Goal: Find specific page/section: Find specific page/section

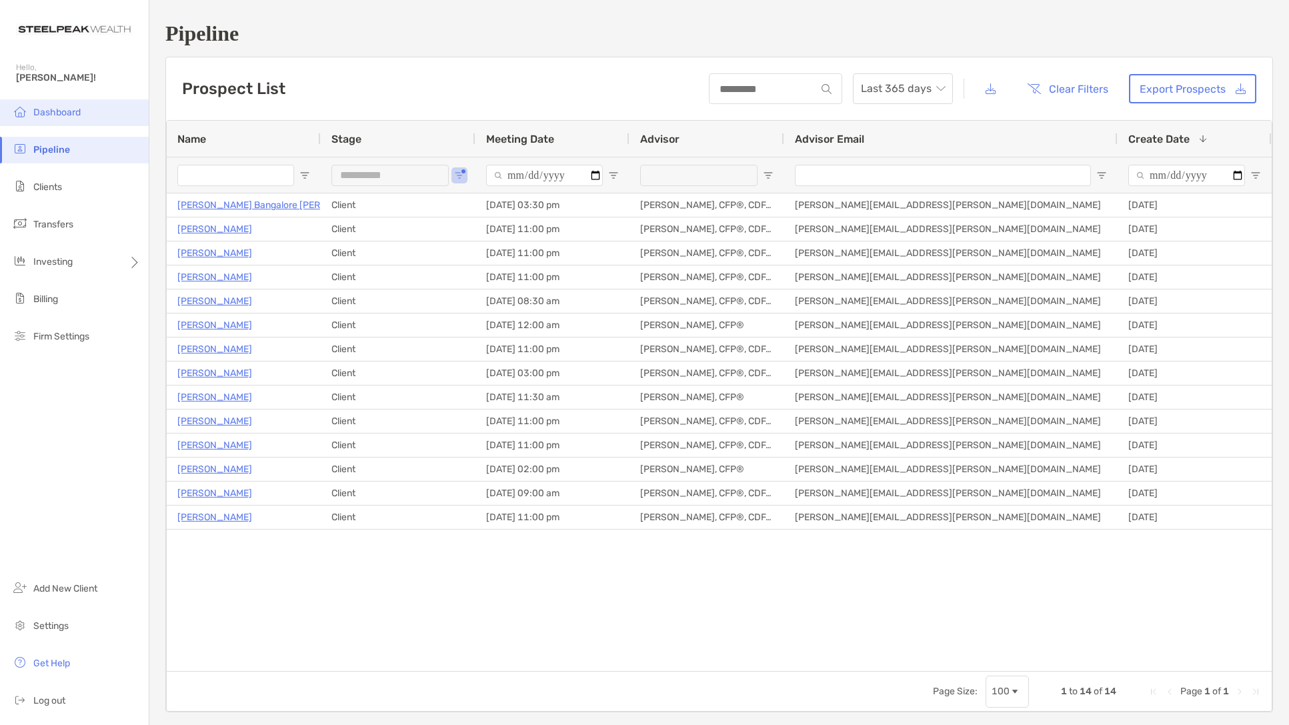
click at [55, 112] on span "Dashboard" at bounding box center [56, 112] width 47 height 11
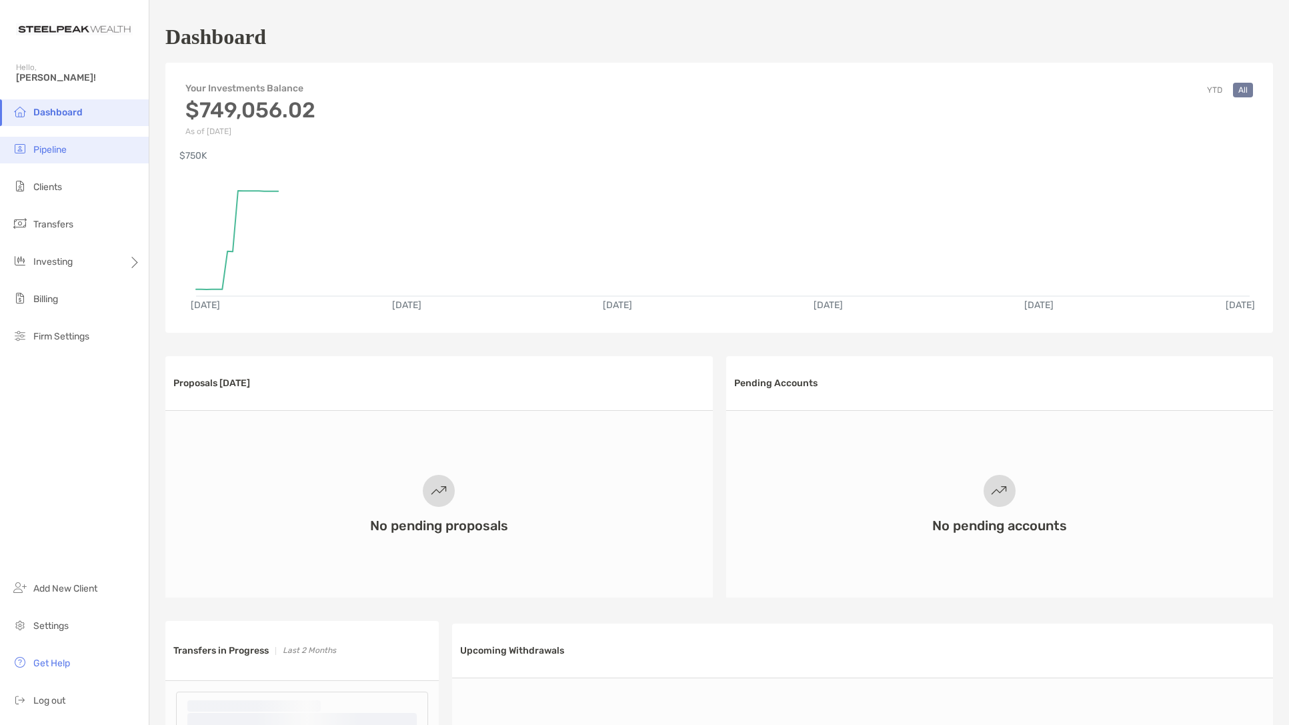
click at [48, 145] on span "Pipeline" at bounding box center [49, 149] width 33 height 11
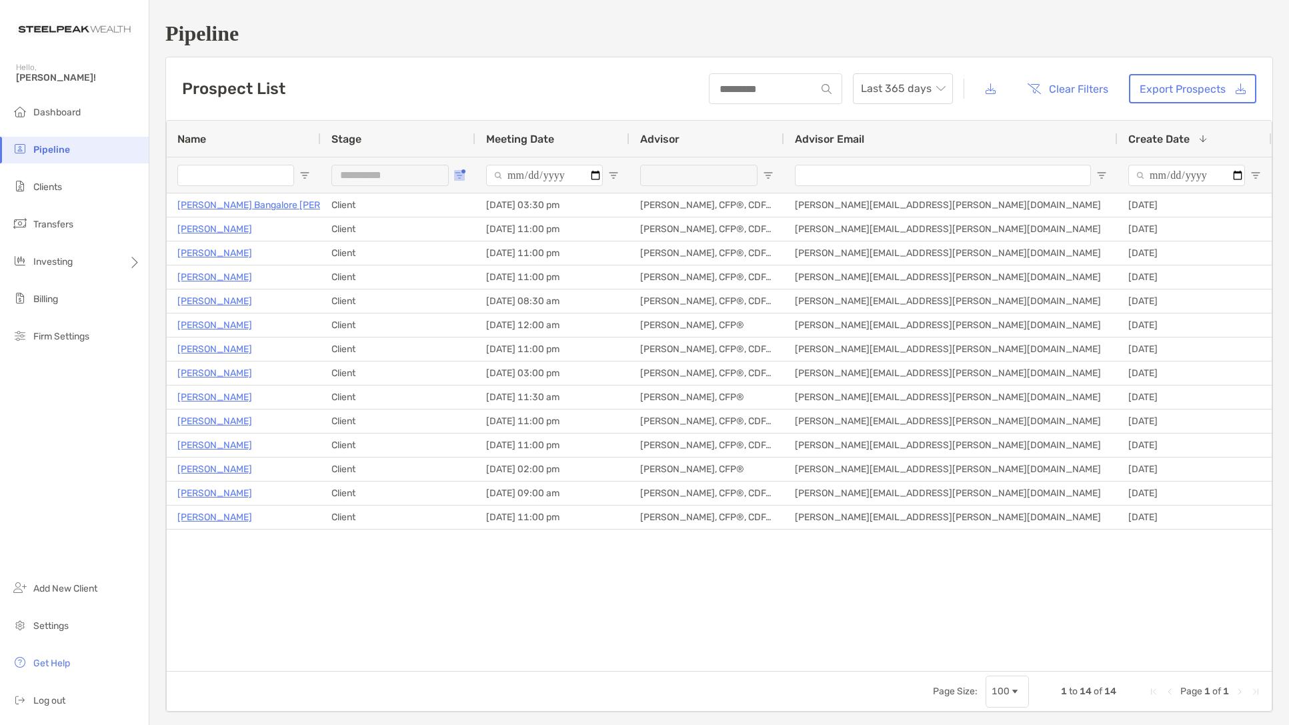
click at [461, 170] on button "Open Filter Menu" at bounding box center [459, 175] width 11 height 11
click at [494, 259] on div "Client" at bounding box center [533, 256] width 100 height 11
type input "***"
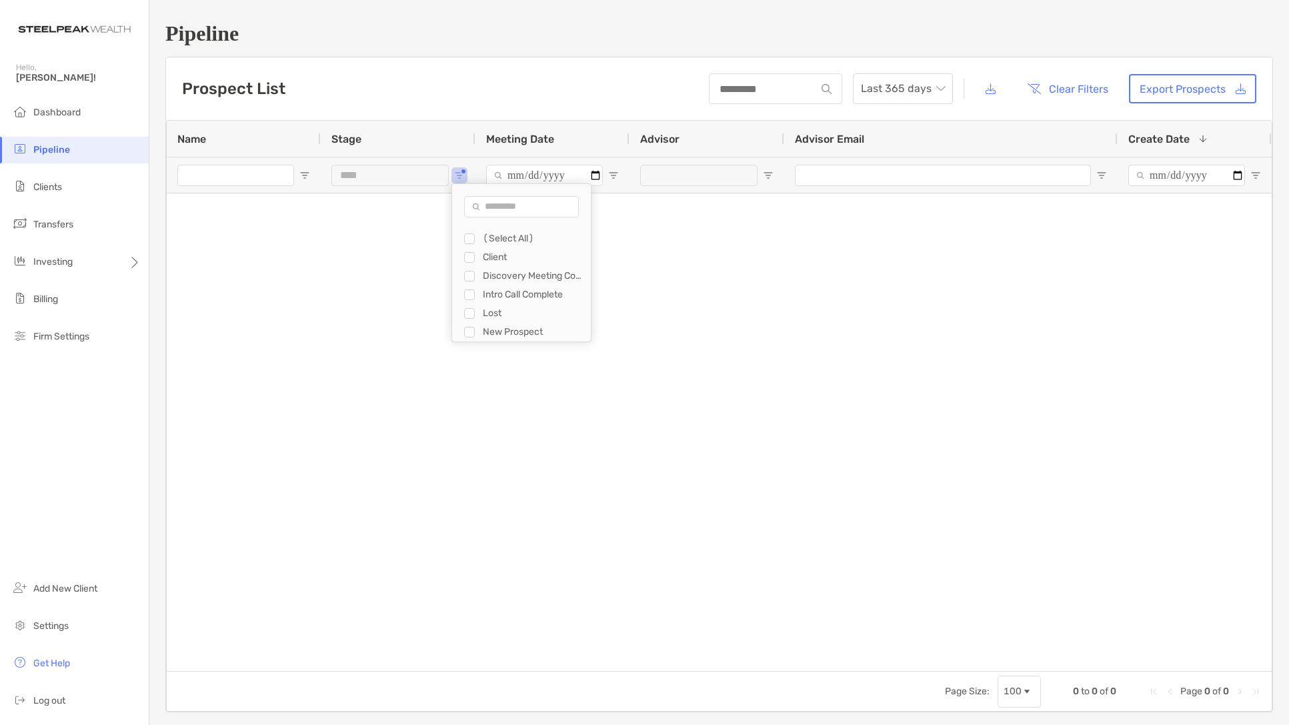
click at [913, 135] on div "Advisor Email" at bounding box center [951, 139] width 312 height 36
click at [1080, 92] on button "Clear Filters" at bounding box center [1067, 88] width 101 height 29
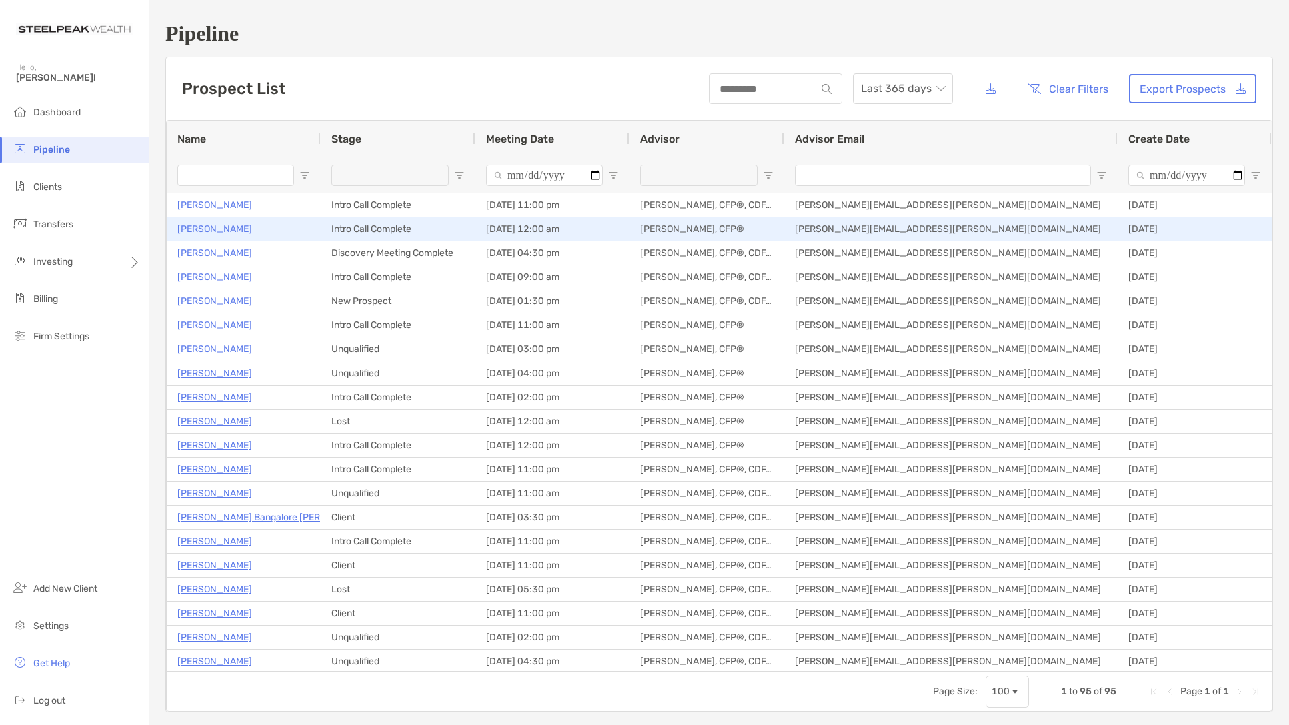
scroll to position [1, 0]
